Goal: Task Accomplishment & Management: Complete application form

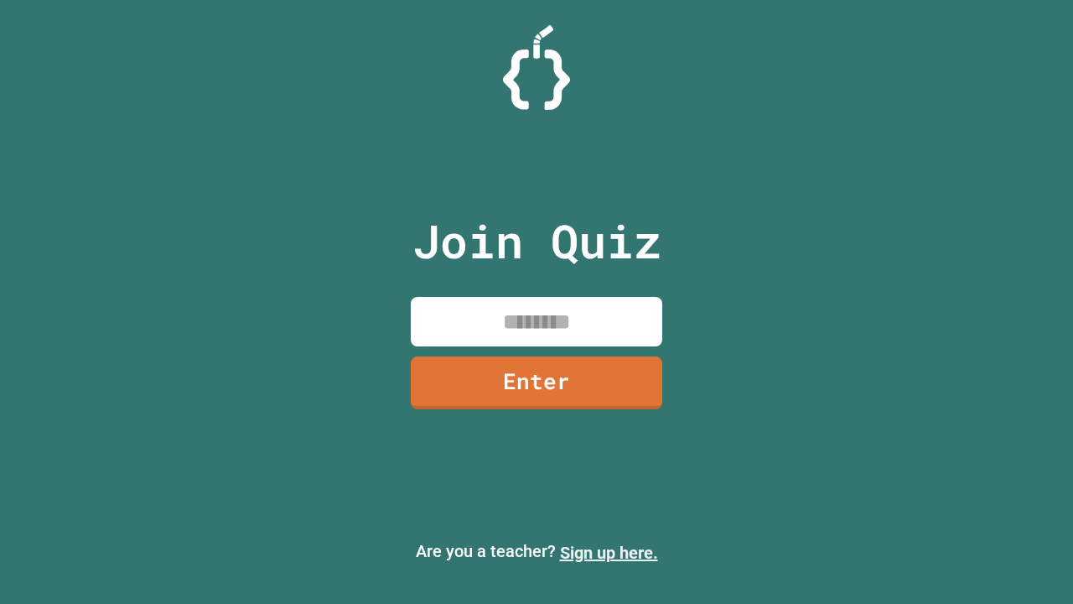
click at [609, 552] on link "Sign up here." at bounding box center [609, 552] width 98 height 20
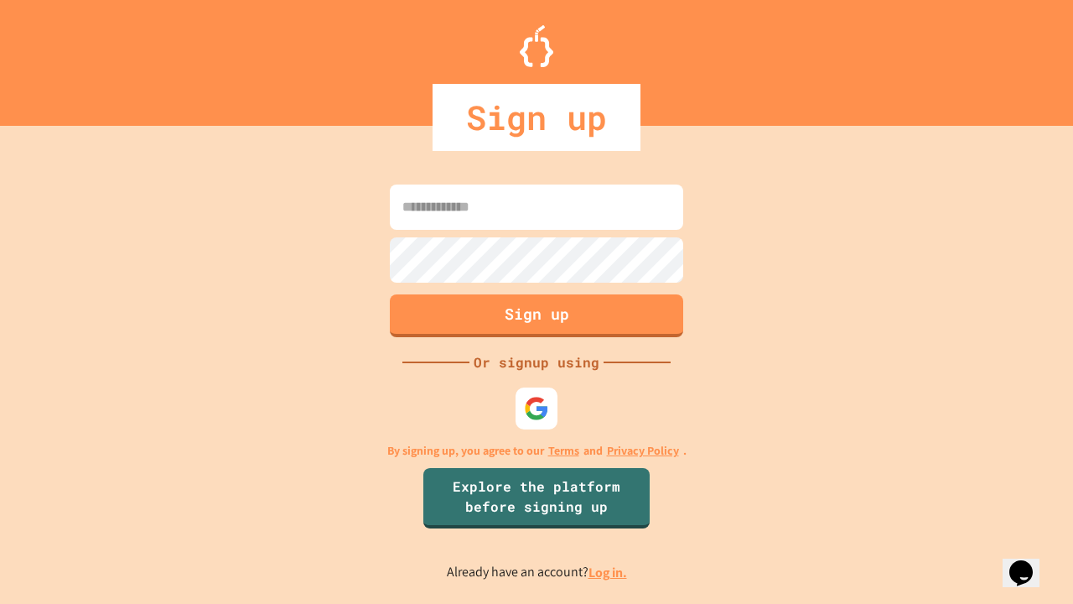
click at [609, 572] on link "Log in." at bounding box center [607, 572] width 39 height 18
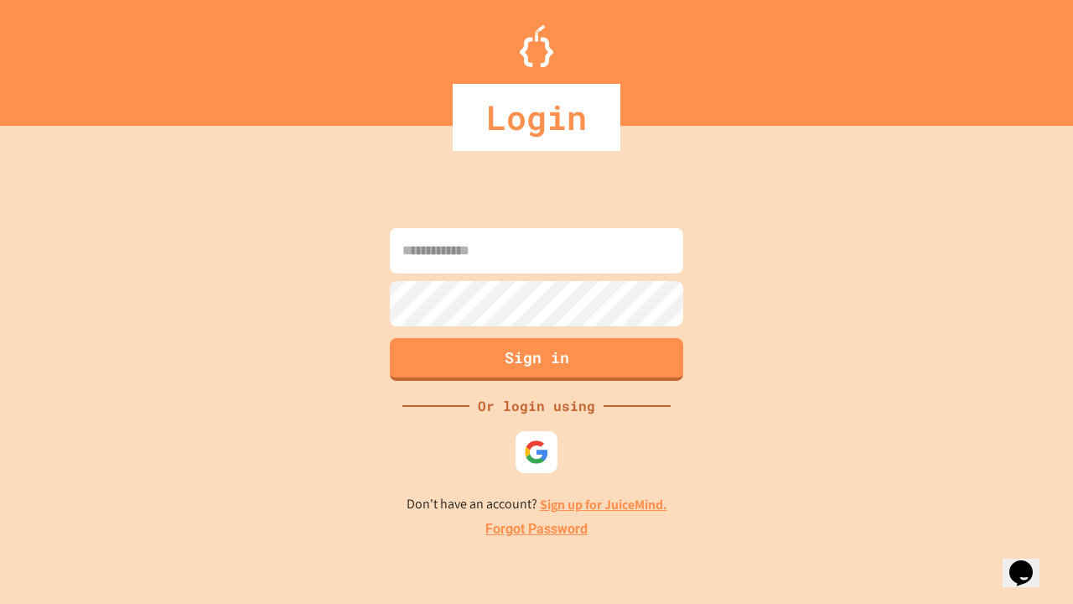
type input "*****"
